Goal: Task Accomplishment & Management: Manage account settings

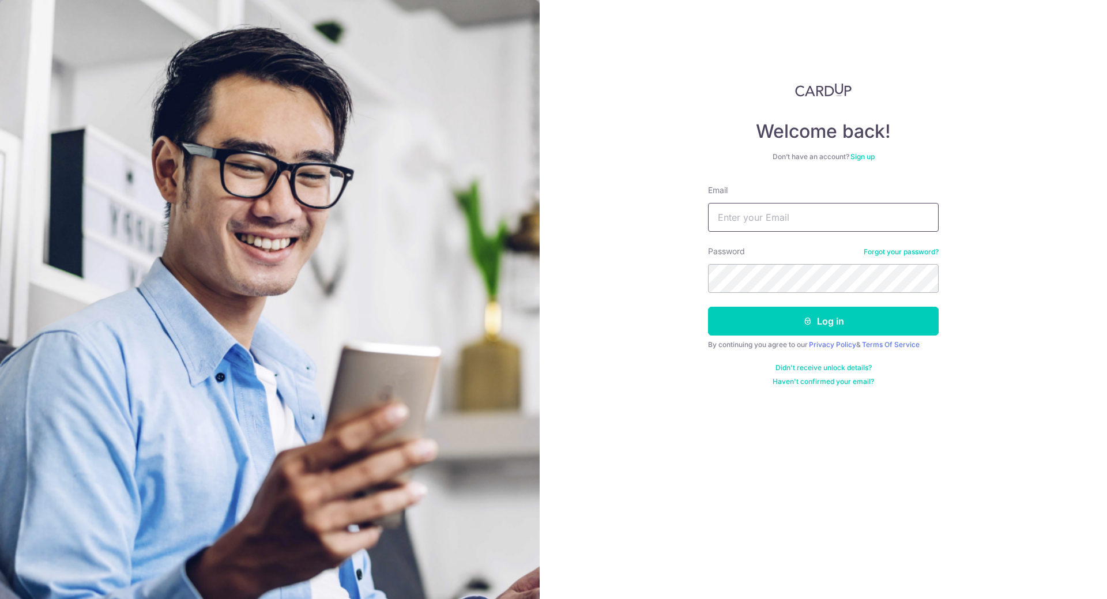
click at [793, 221] on input "Email" at bounding box center [823, 217] width 231 height 29
type input "[EMAIL_ADDRESS][DOMAIN_NAME]"
click at [837, 317] on button "Log in" at bounding box center [823, 321] width 231 height 29
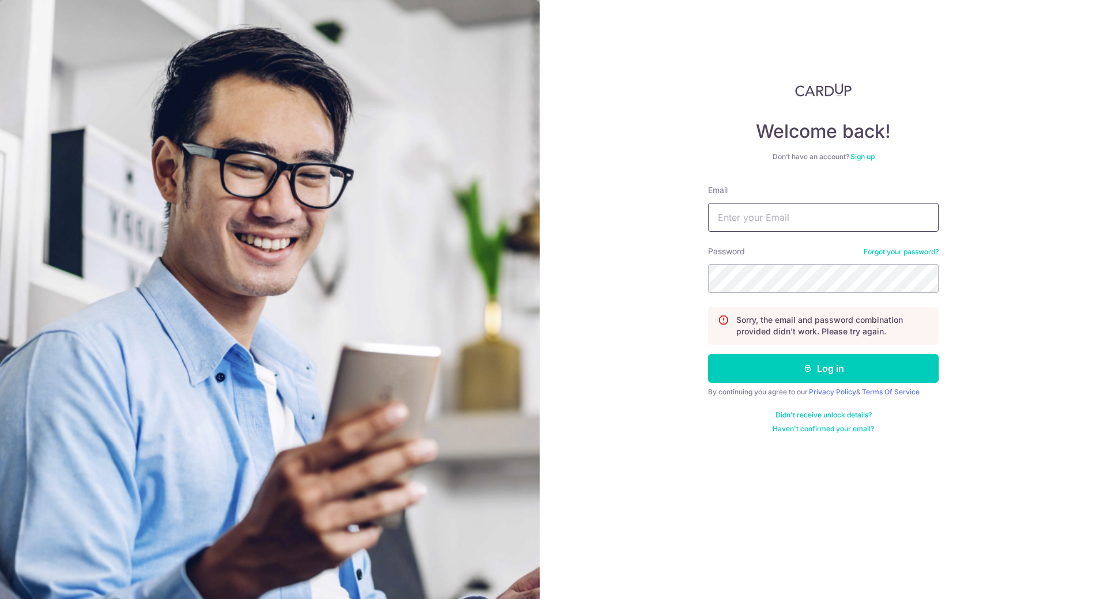
click at [770, 224] on input "Email" at bounding box center [823, 217] width 231 height 29
type input "[EMAIL_ADDRESS][DOMAIN_NAME]"
click at [816, 362] on button "Log in" at bounding box center [823, 368] width 231 height 29
click at [815, 221] on input "Email" at bounding box center [823, 217] width 231 height 29
type input "[EMAIL_ADDRESS][DOMAIN_NAME]"
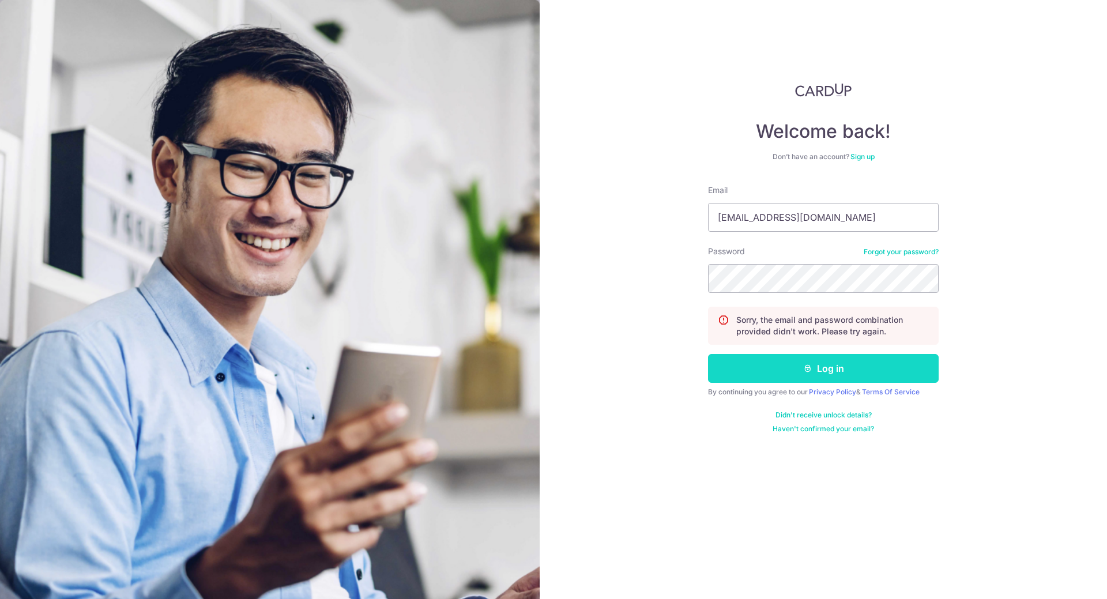
click at [849, 358] on button "Log in" at bounding box center [823, 368] width 231 height 29
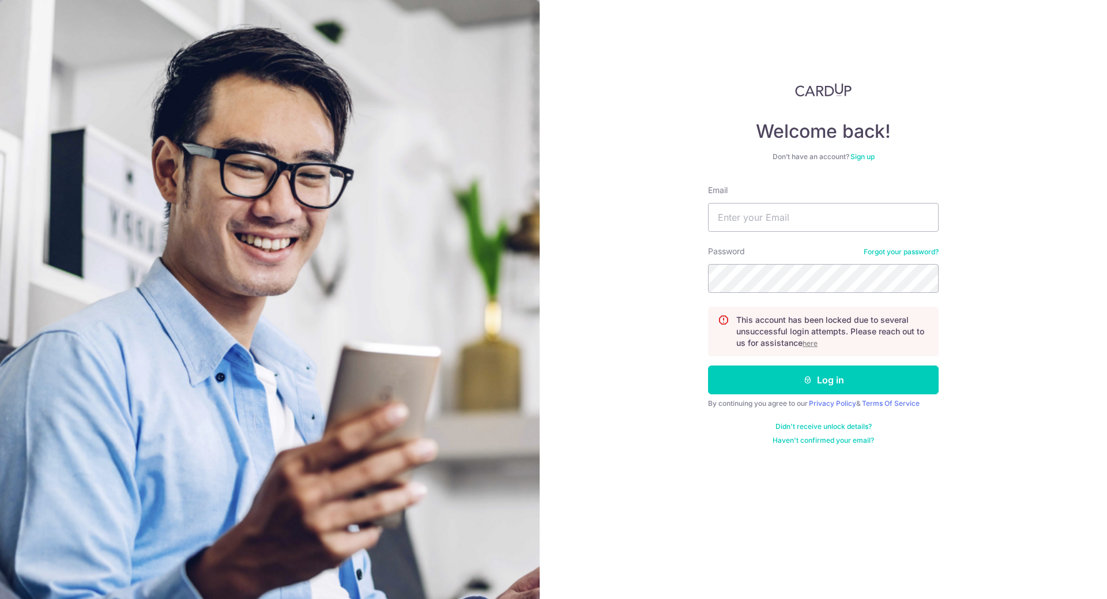
click at [805, 345] on u "here" at bounding box center [809, 343] width 15 height 9
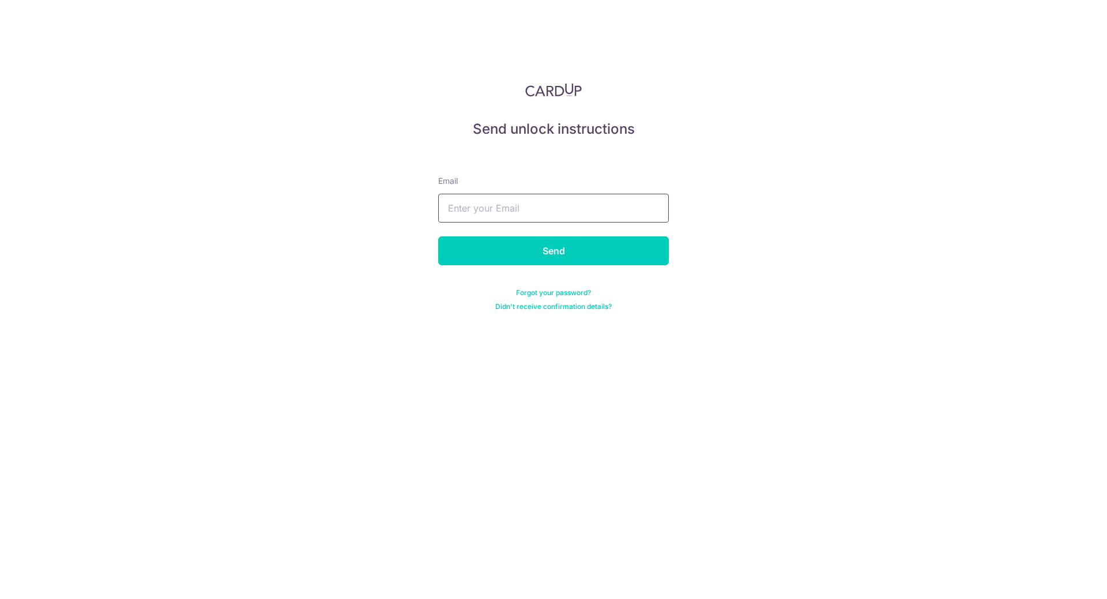
click at [589, 213] on input "text" at bounding box center [553, 208] width 231 height 29
type input "[EMAIL_ADDRESS][DOMAIN_NAME]"
click at [438, 236] on input "Send" at bounding box center [553, 250] width 231 height 29
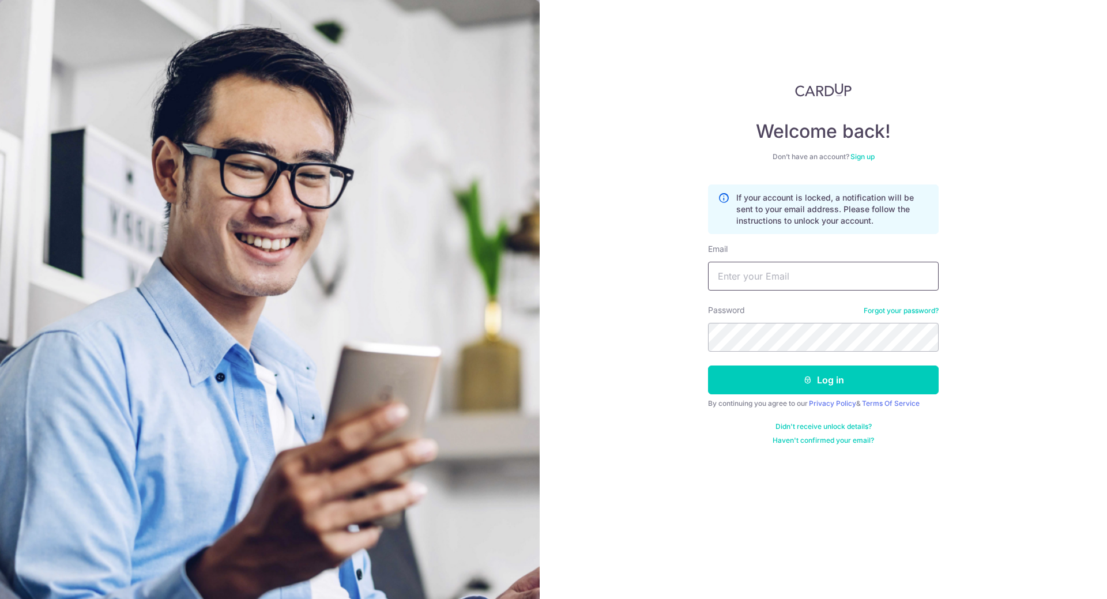
click at [778, 266] on input "Email" at bounding box center [823, 276] width 231 height 29
type input "[EMAIL_ADDRESS][DOMAIN_NAME]"
click at [815, 370] on button "Log in" at bounding box center [823, 379] width 231 height 29
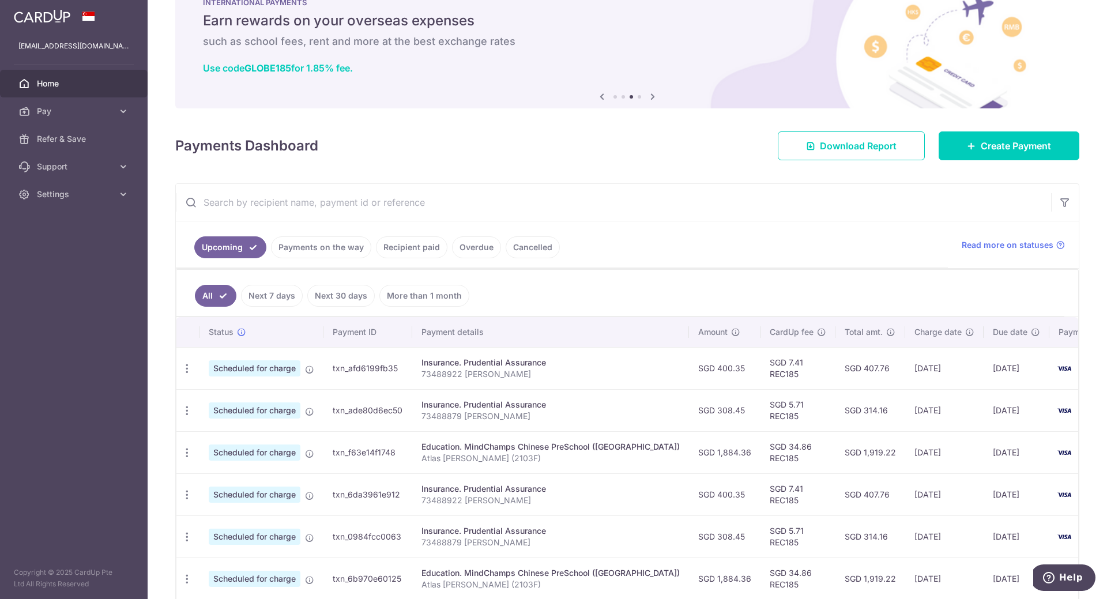
scroll to position [58, 0]
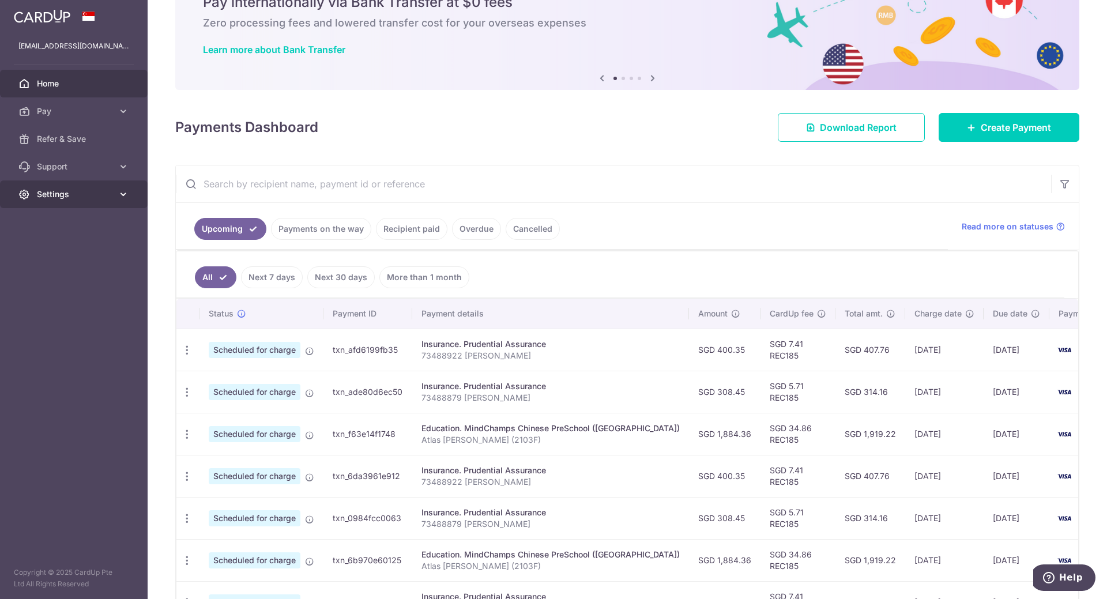
click at [125, 196] on icon at bounding box center [124, 195] width 12 height 12
click at [69, 349] on aside "deidrechin@gmail.com Home Pay Payments Recipients Cards Refer & Save Support FA…" at bounding box center [74, 299] width 148 height 599
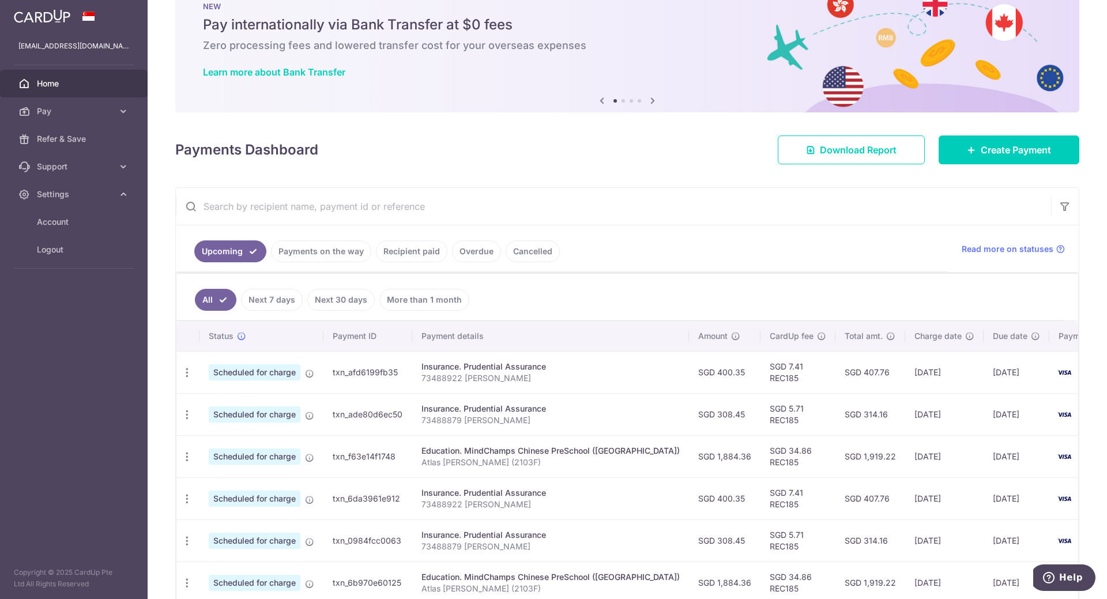
scroll to position [0, 0]
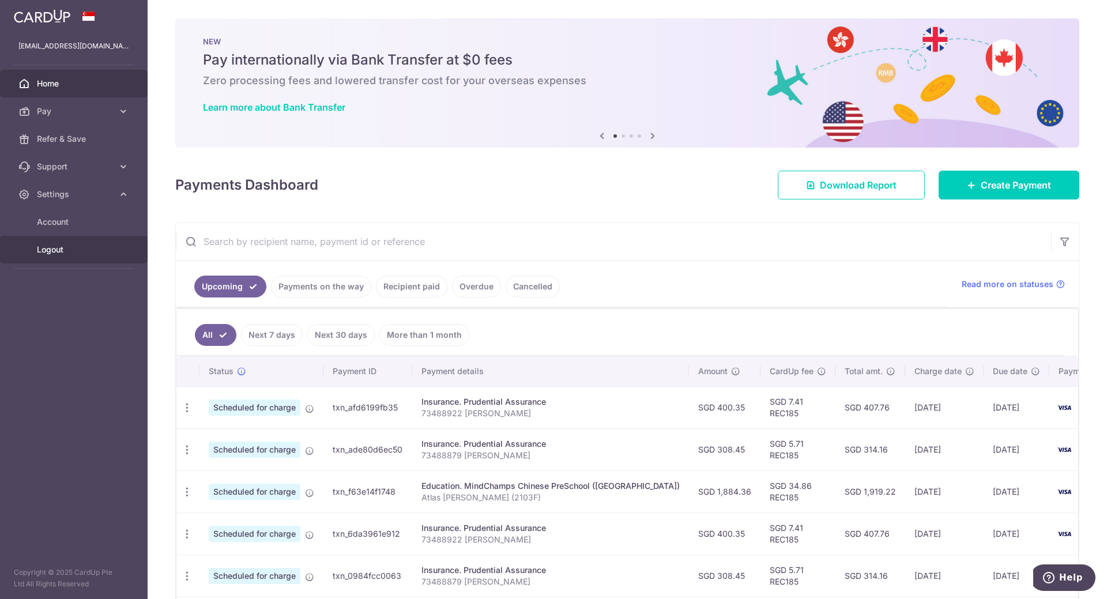
click at [61, 255] on span "Logout" at bounding box center [75, 250] width 76 height 12
